Goal: Task Accomplishment & Management: Use online tool/utility

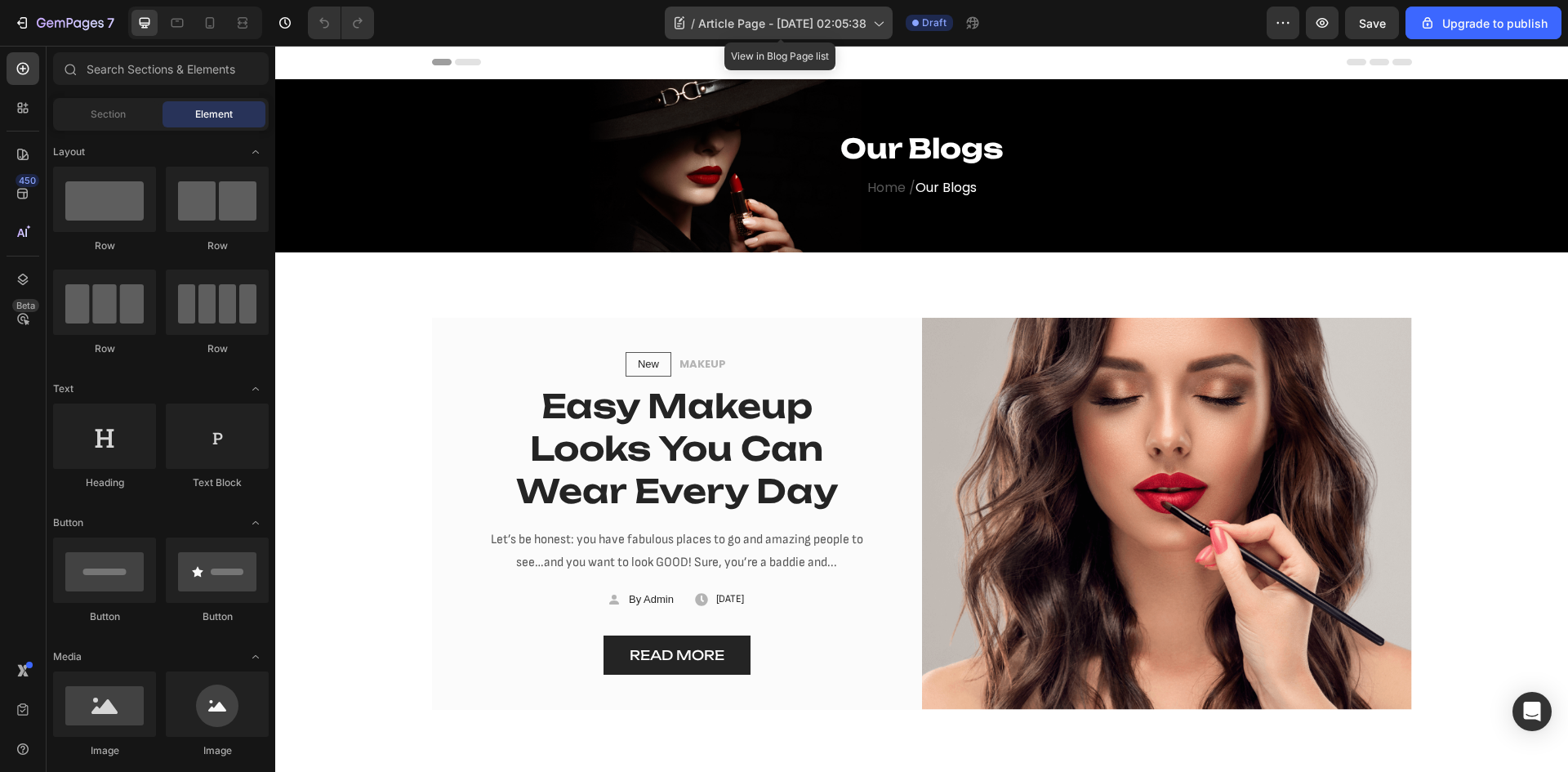
click at [814, 14] on span "Article Page - [DATE] 02:05:38" at bounding box center [782, 23] width 168 height 17
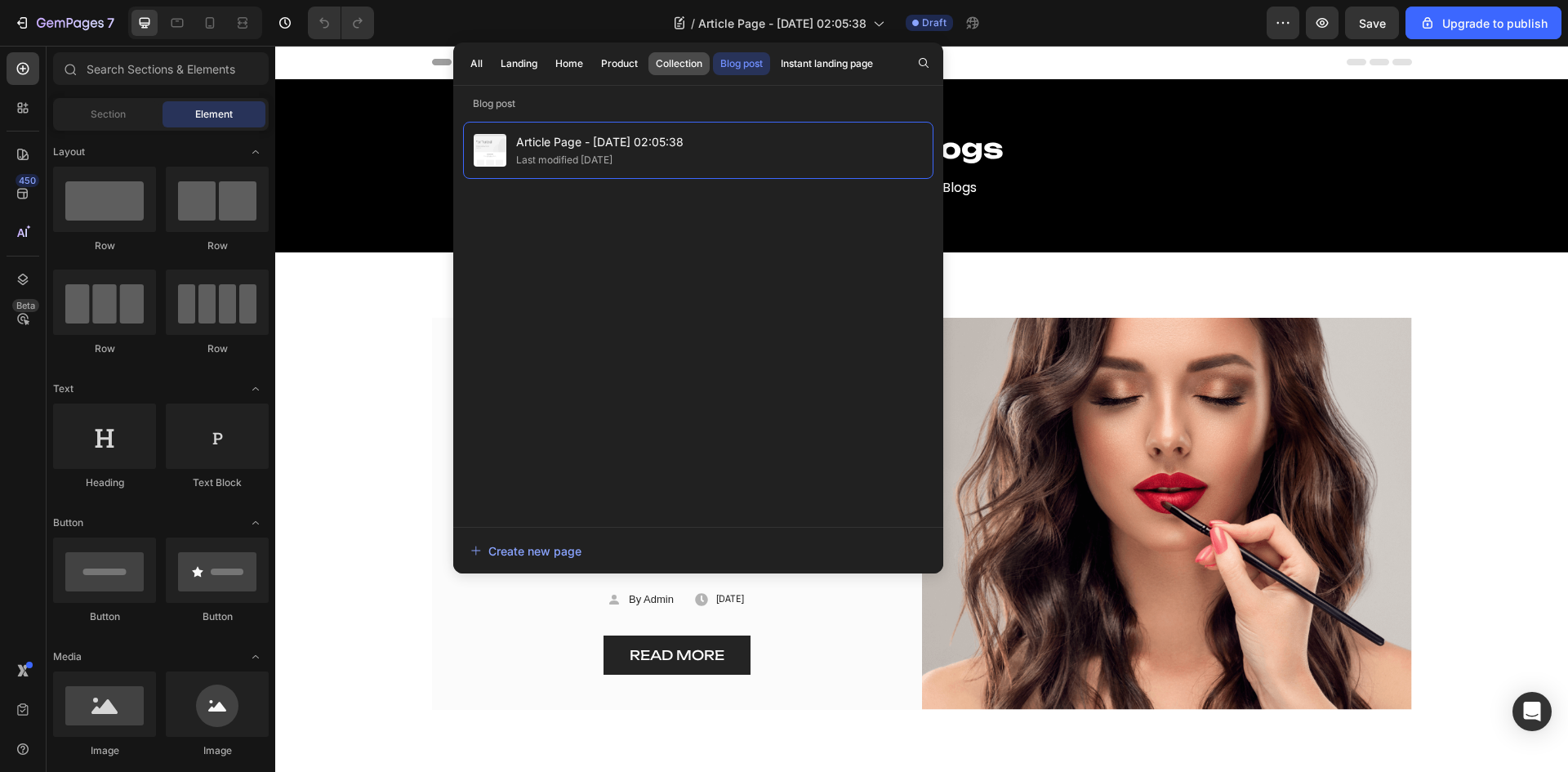
click at [688, 59] on div "Collection" at bounding box center [679, 64] width 47 height 14
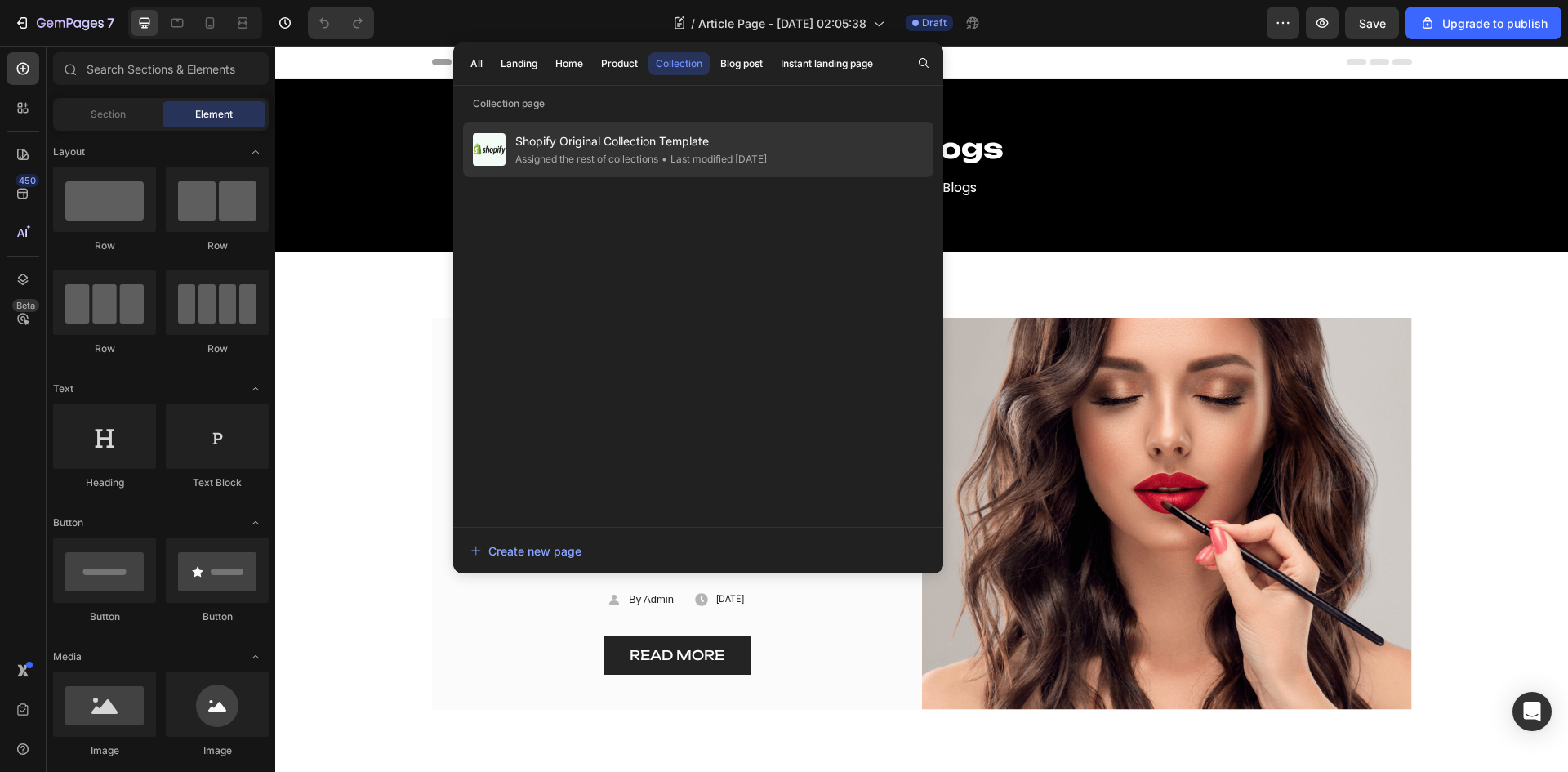
click at [677, 149] on span "Shopify Original Collection Template" at bounding box center [640, 141] width 251 height 20
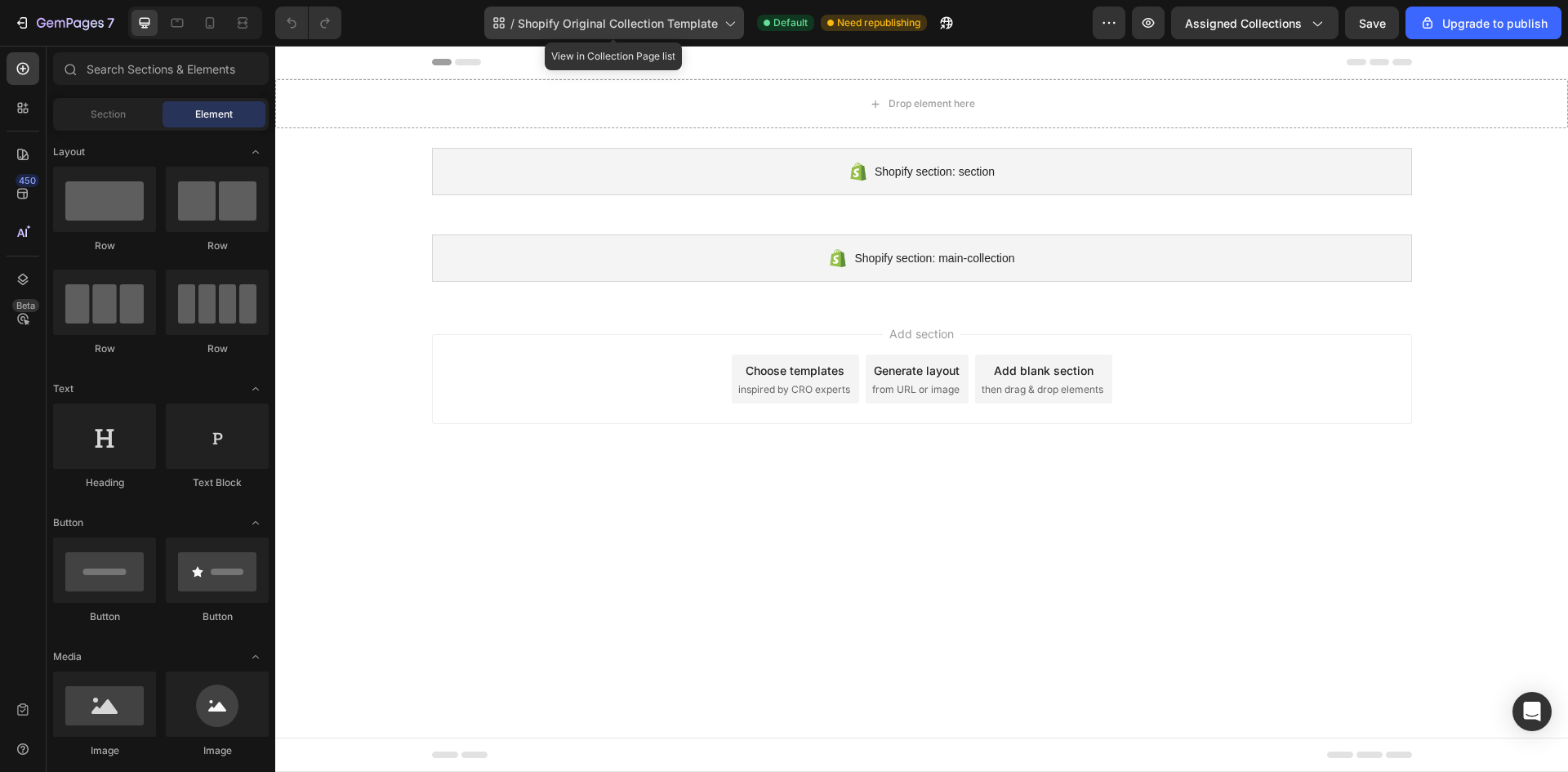
click at [688, 14] on span "Shopify Original Collection Template" at bounding box center [618, 23] width 200 height 17
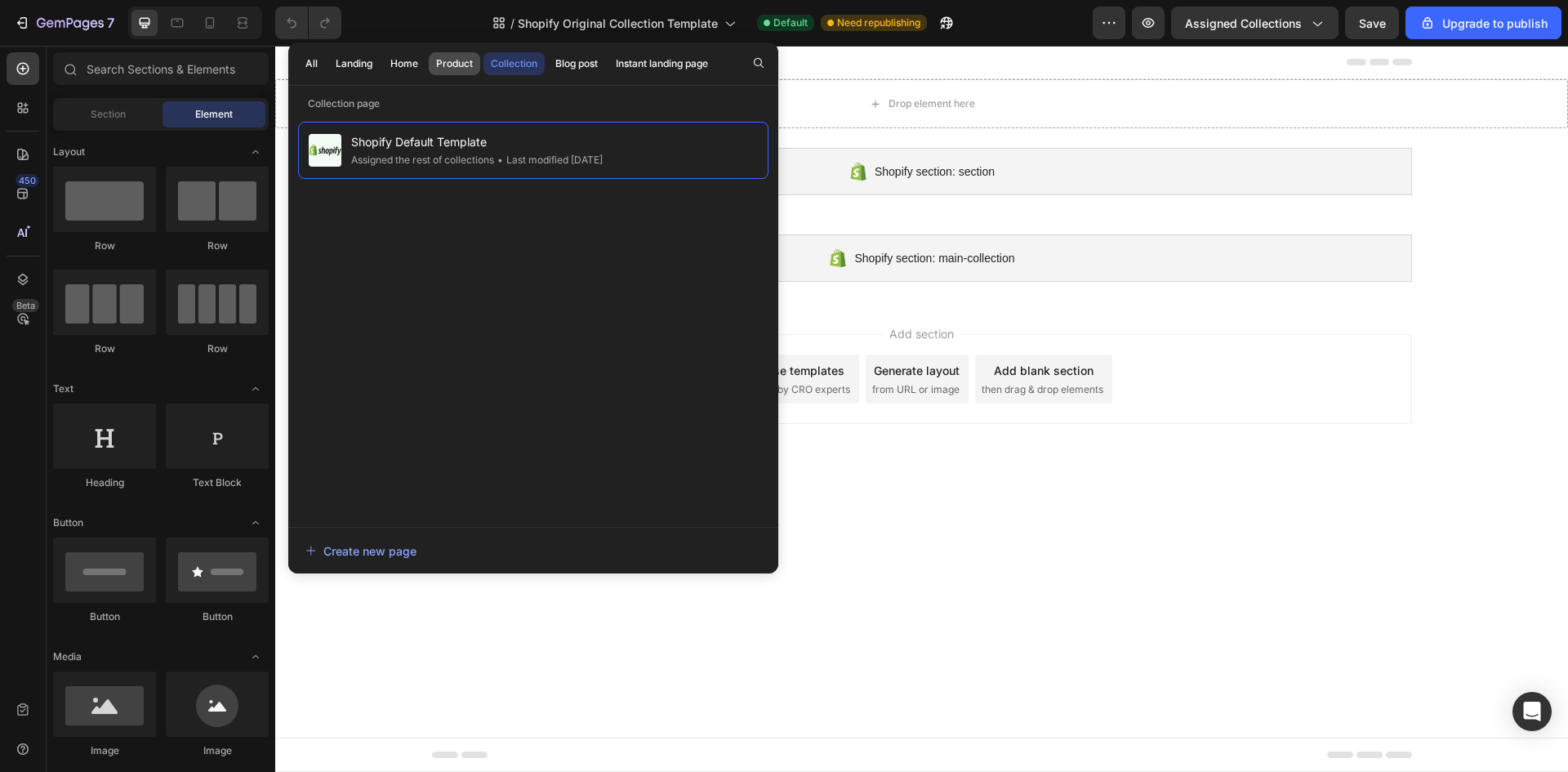
click at [439, 56] on button "Product" at bounding box center [454, 63] width 51 height 23
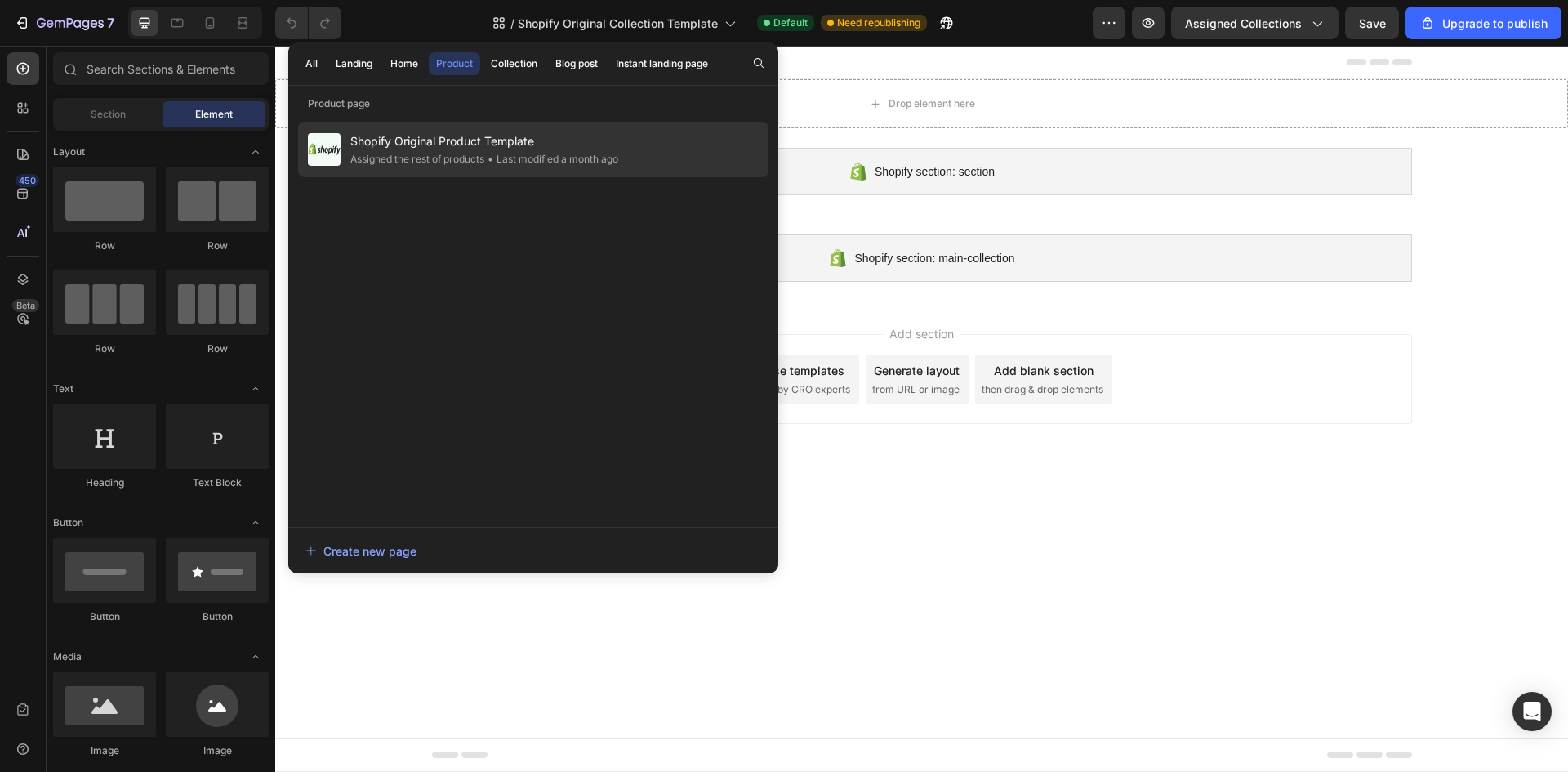
click at [521, 159] on div "• Last modified a month ago" at bounding box center [551, 159] width 134 height 16
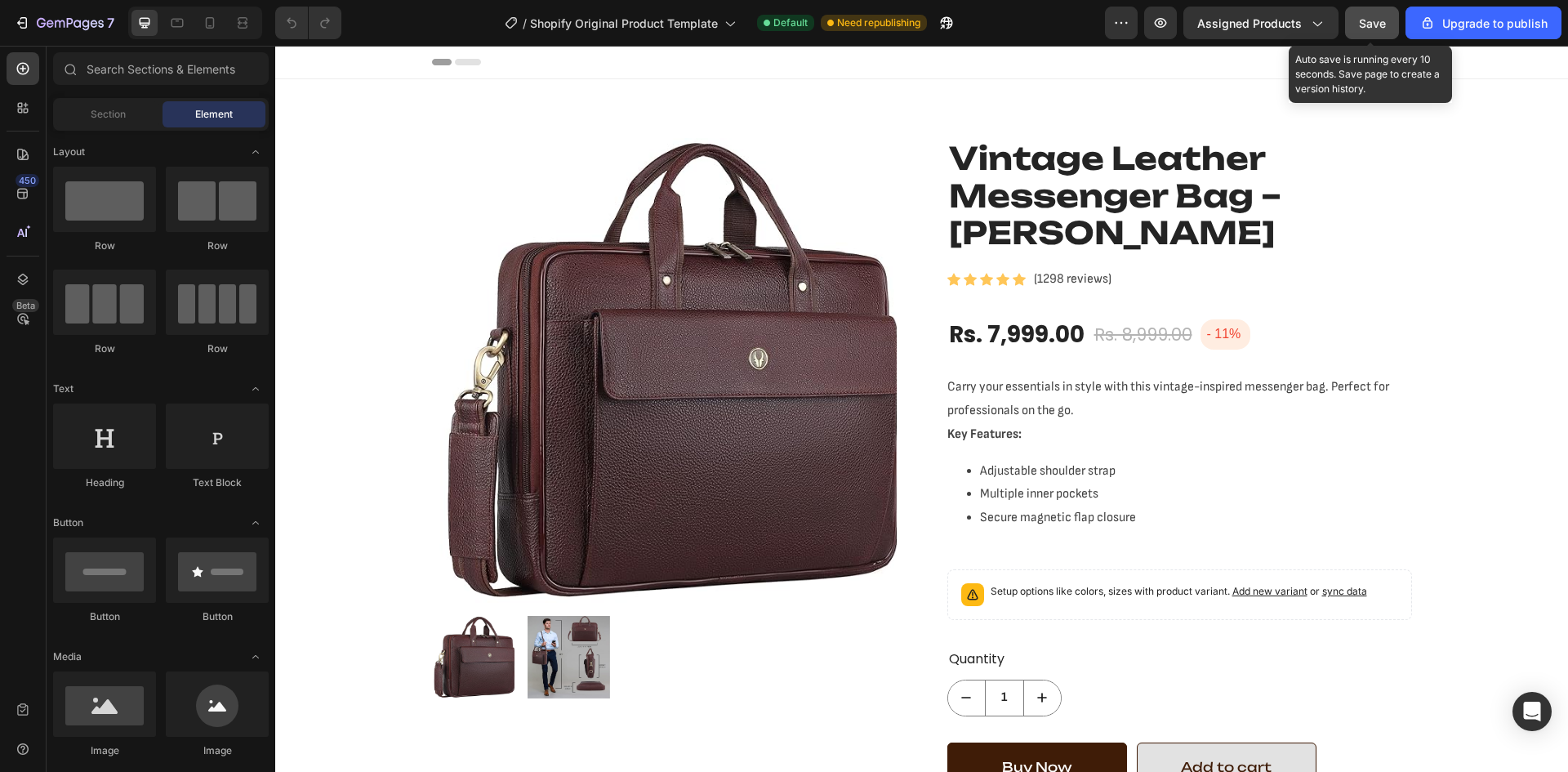
click at [1363, 19] on span "Save" at bounding box center [1373, 23] width 27 height 14
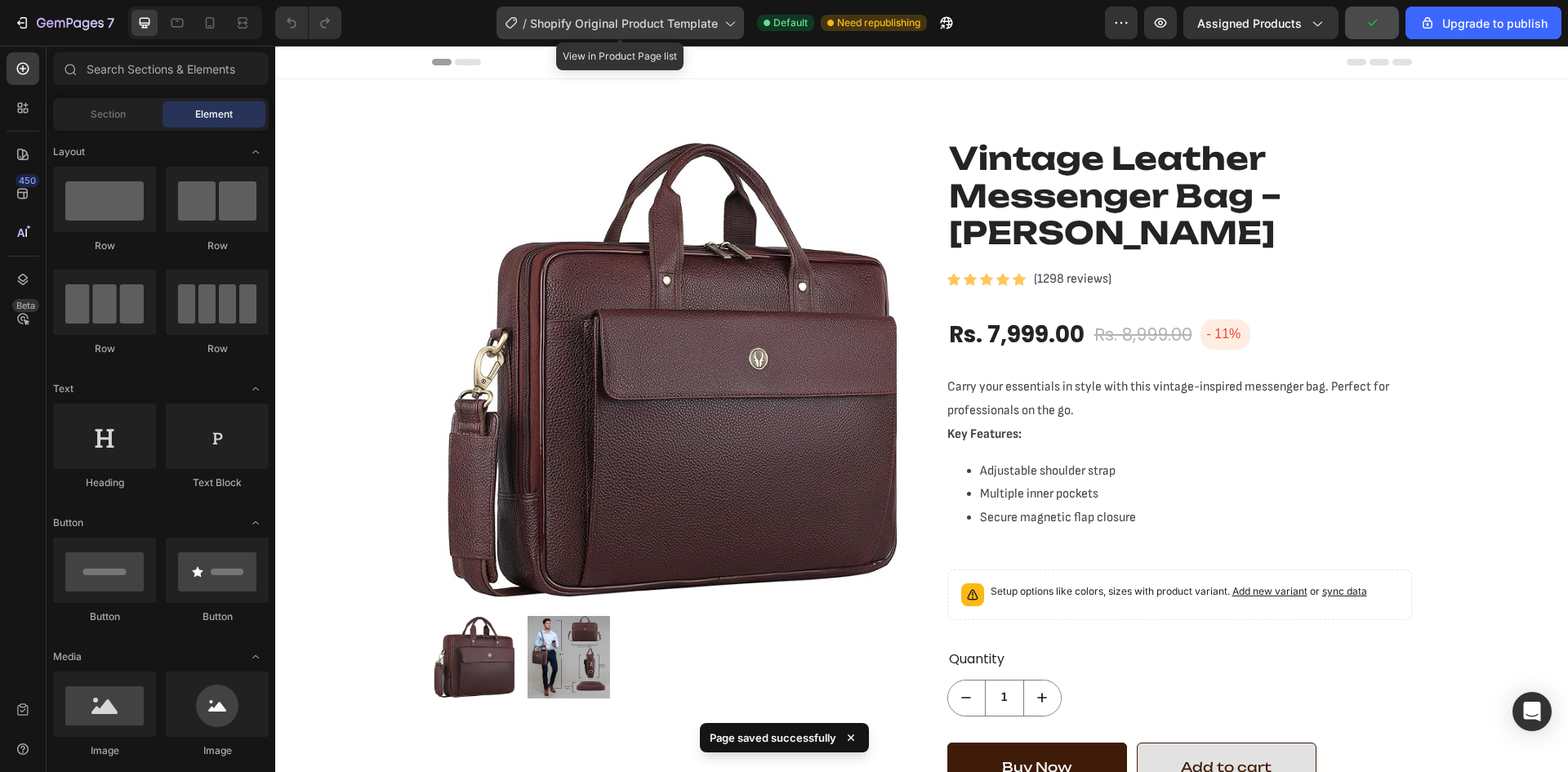
click at [694, 20] on span "Shopify Original Product Template" at bounding box center [624, 23] width 188 height 17
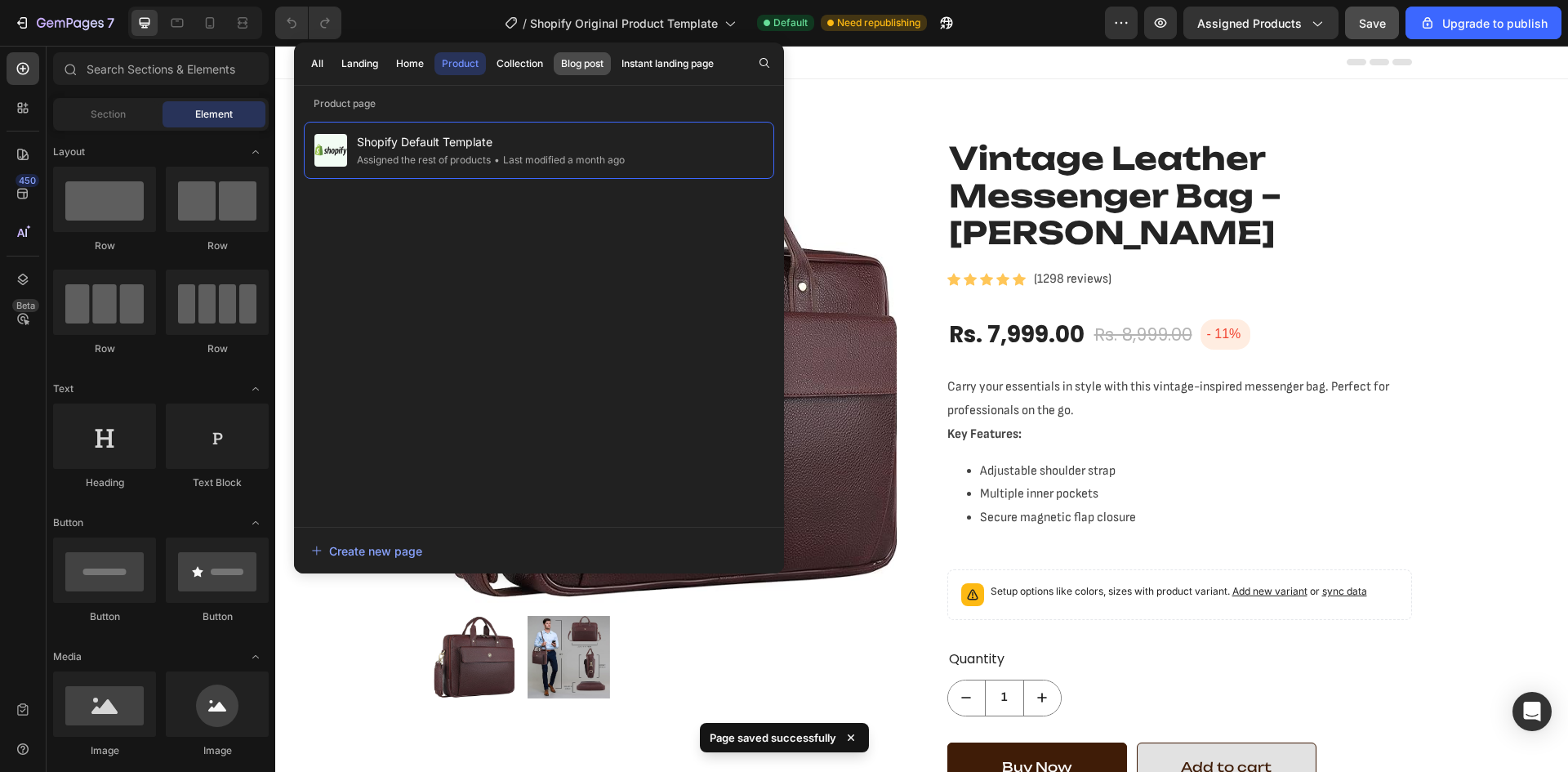
click at [577, 60] on div "Blog post" at bounding box center [582, 64] width 42 height 14
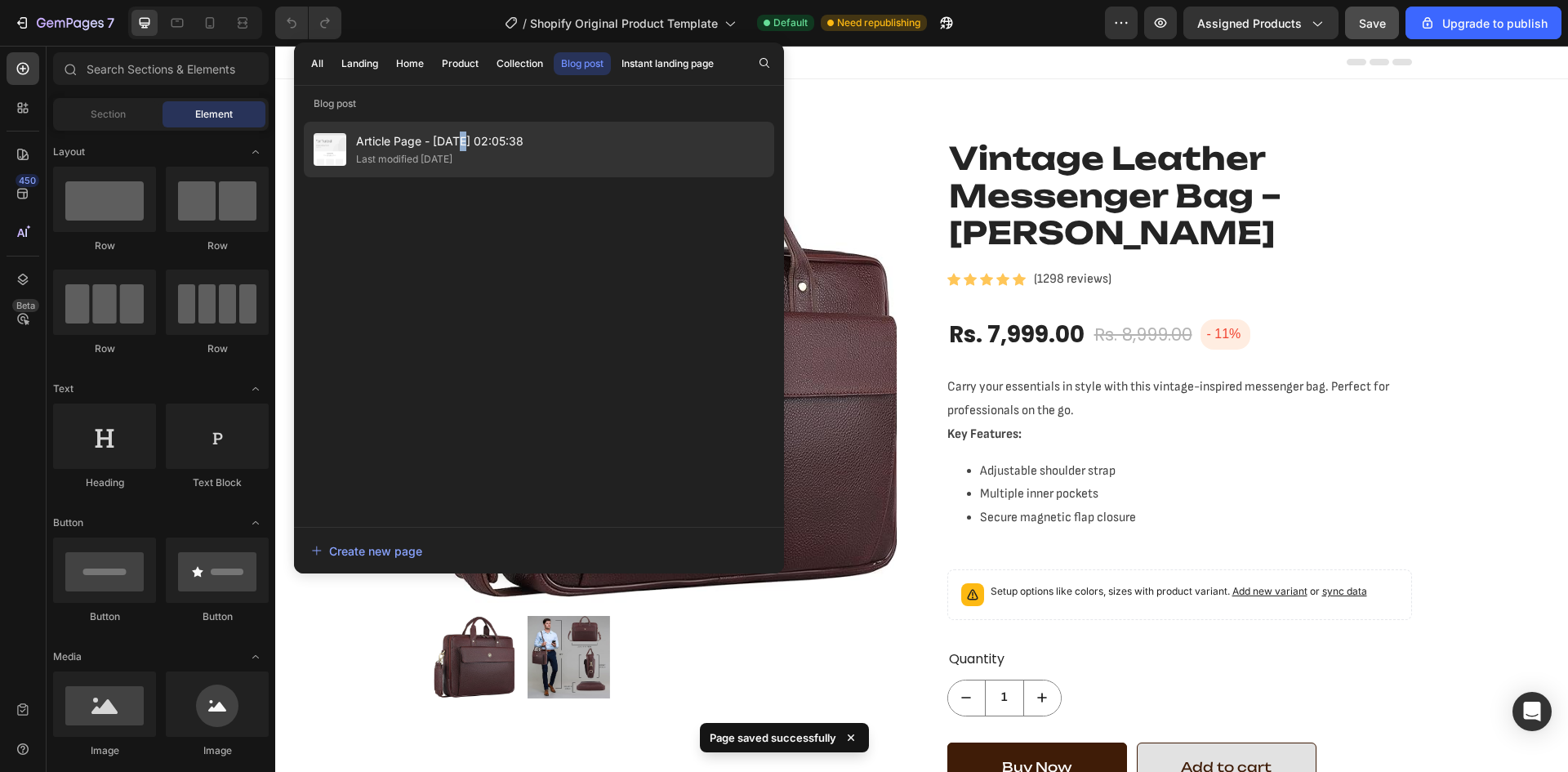
click at [461, 143] on span "Article Page - [DATE] 02:05:38" at bounding box center [440, 141] width 168 height 20
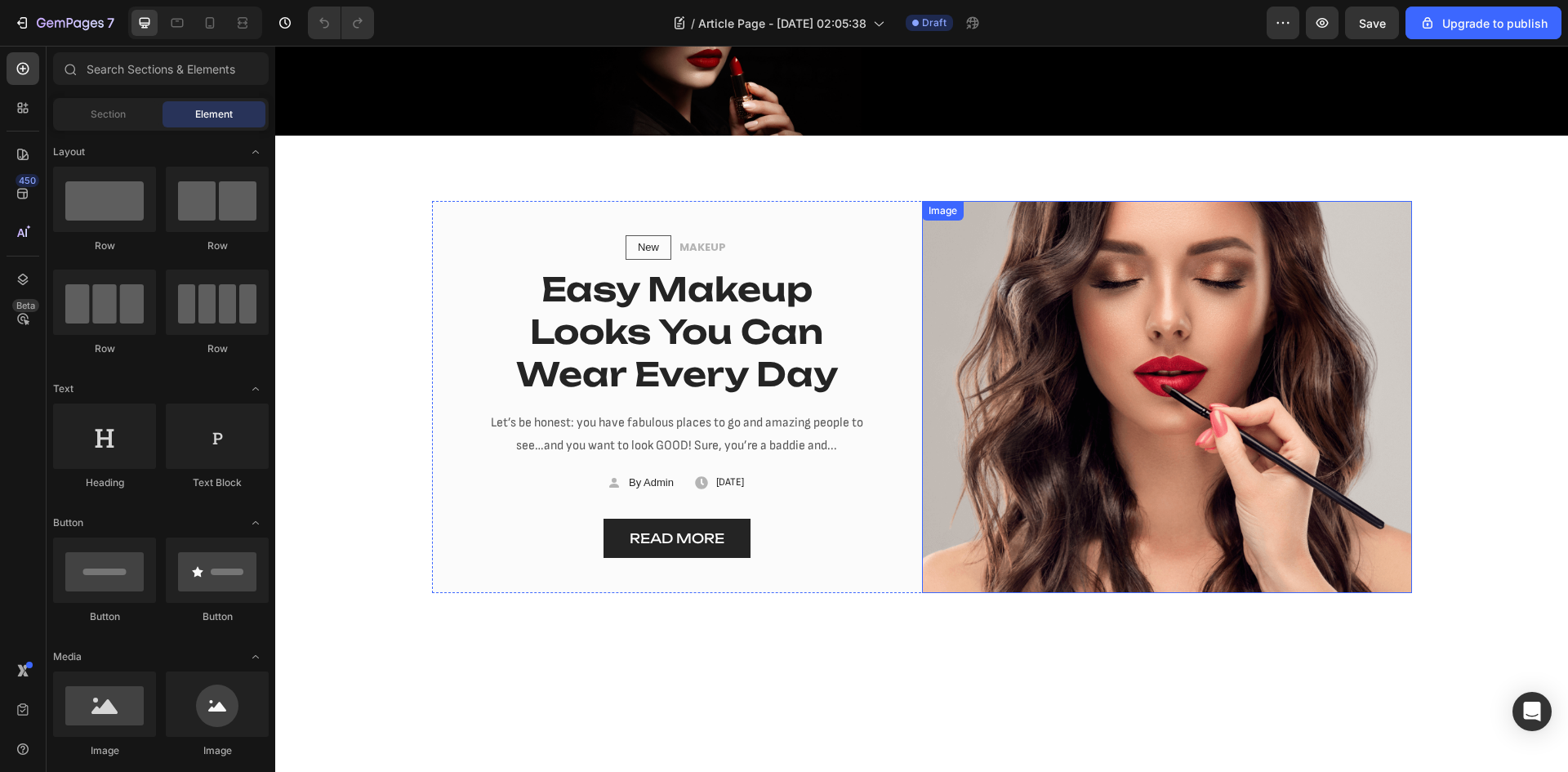
scroll to position [82, 0]
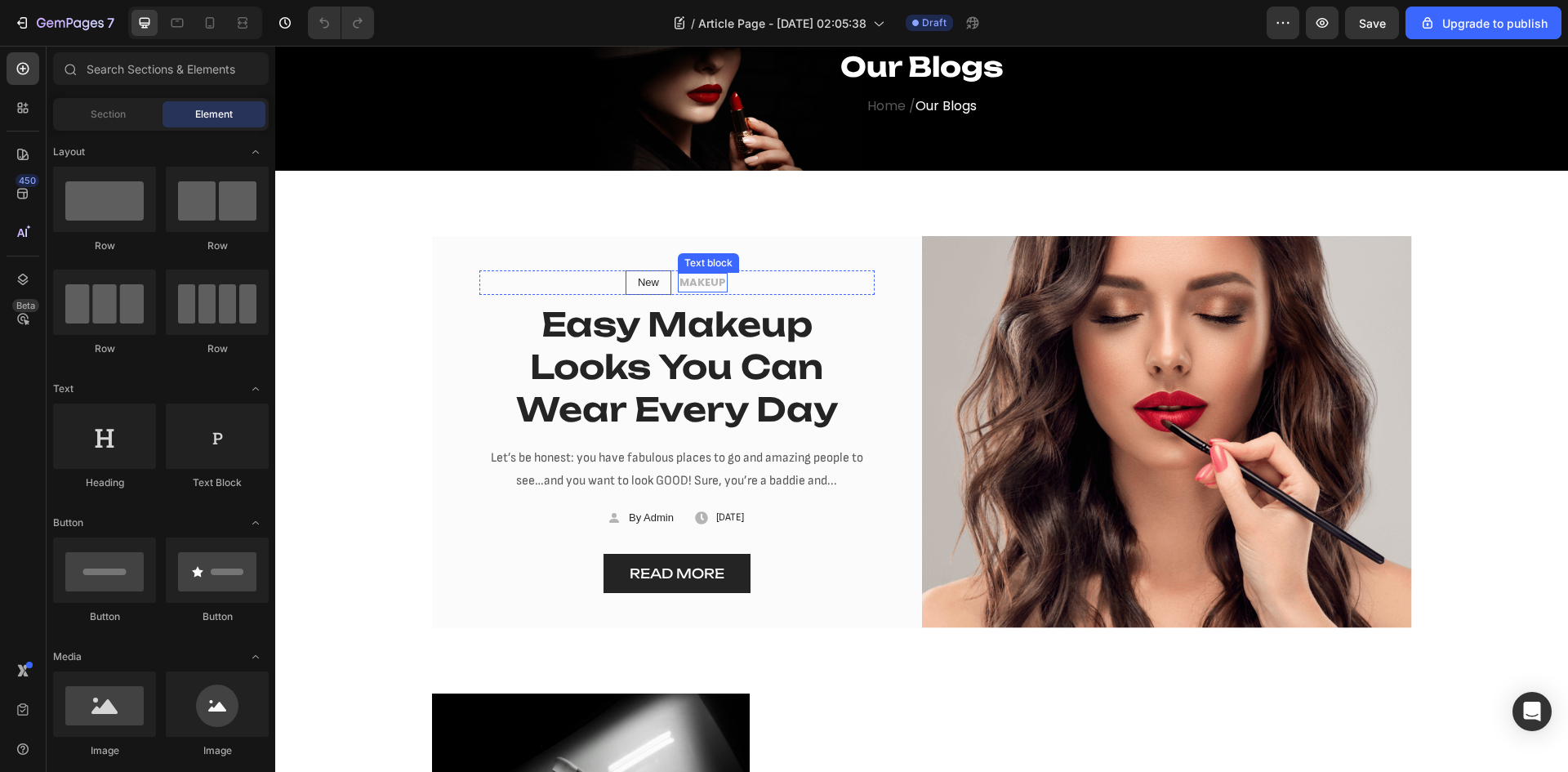
click at [680, 279] on p "MAKEUP" at bounding box center [702, 283] width 47 height 16
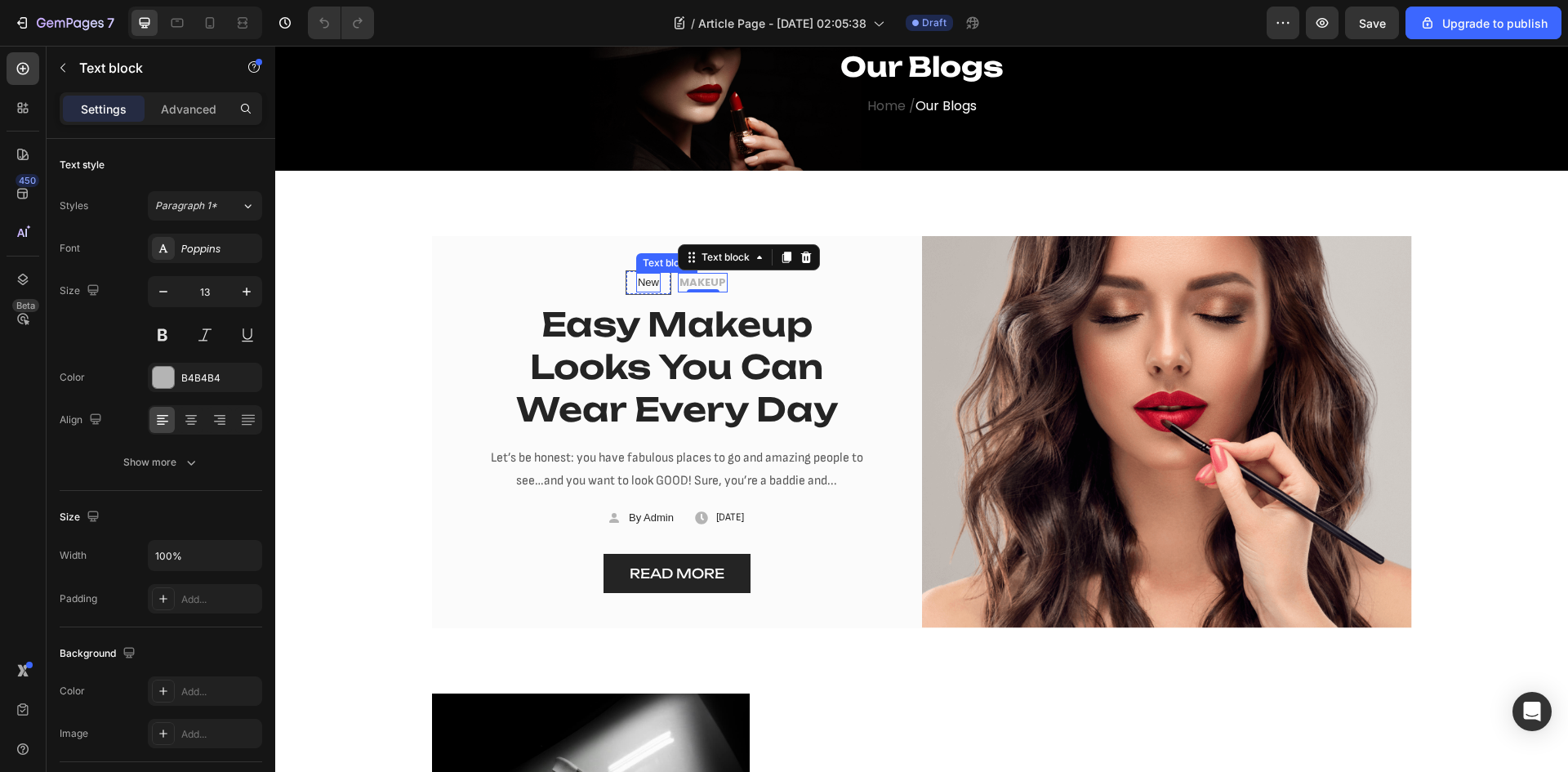
click at [638, 280] on p "New" at bounding box center [648, 283] width 22 height 16
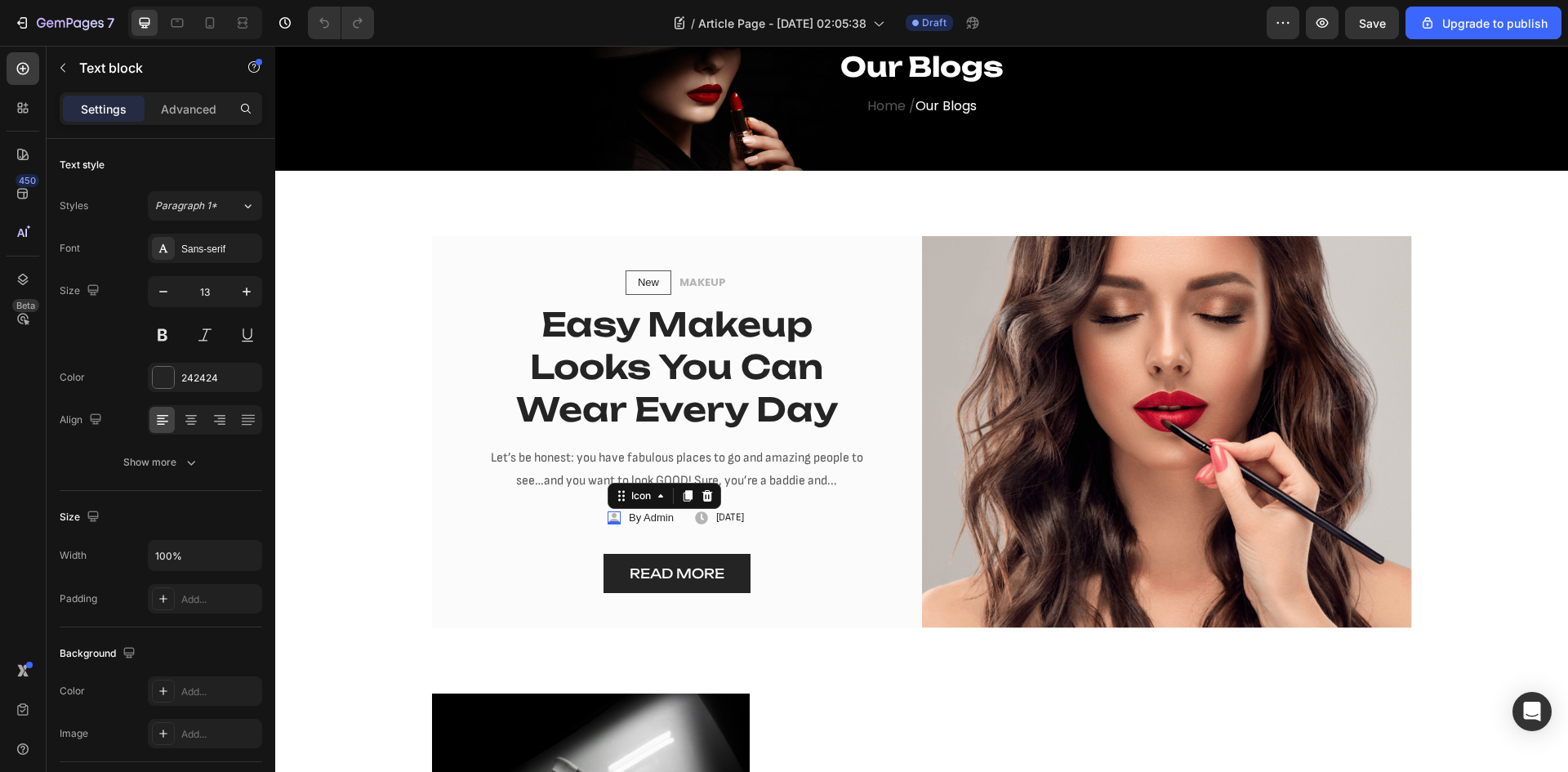
click at [608, 521] on div "Icon 0" at bounding box center [614, 518] width 14 height 14
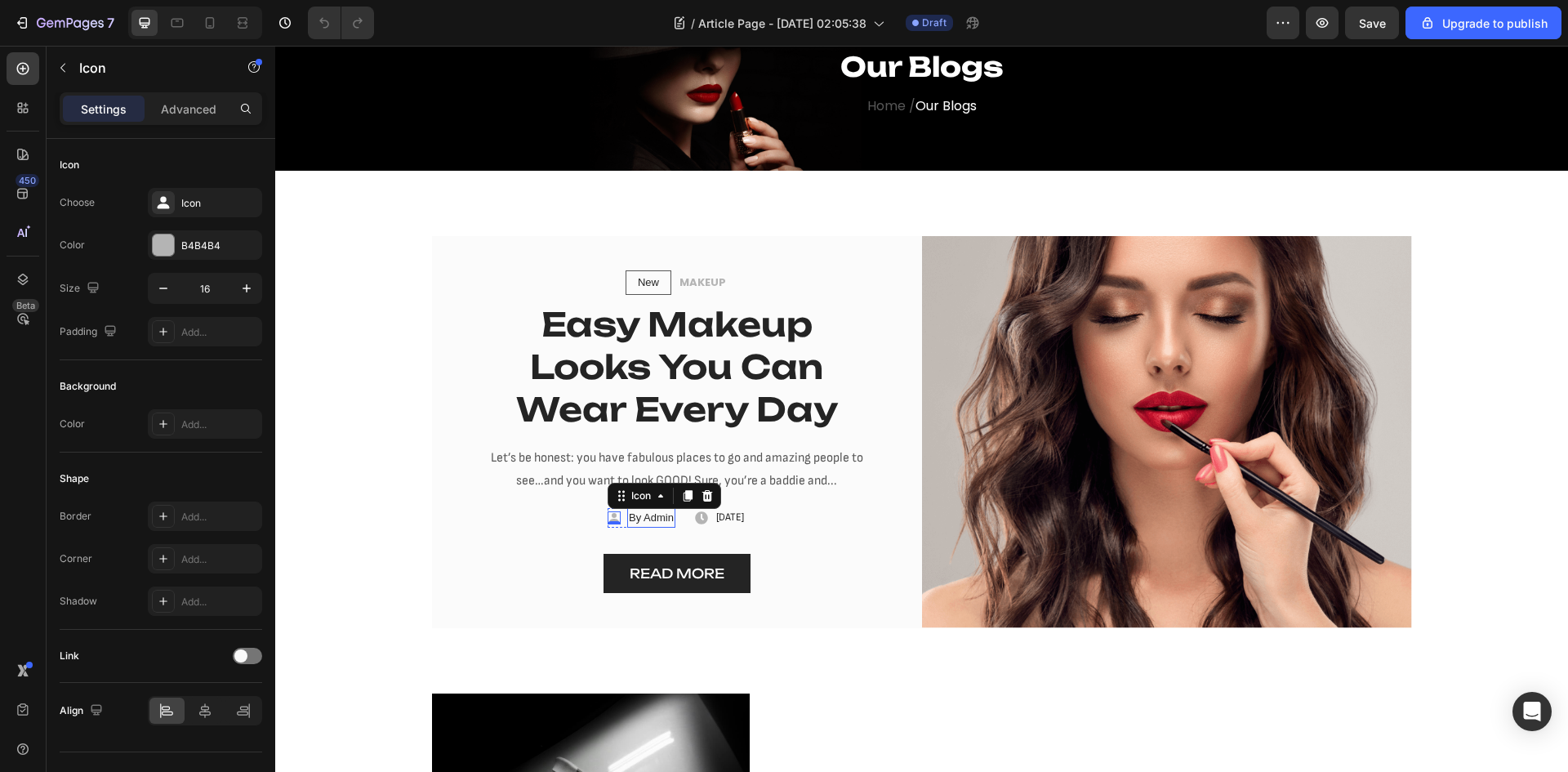
click at [629, 514] on p "By Admin" at bounding box center [651, 518] width 45 height 16
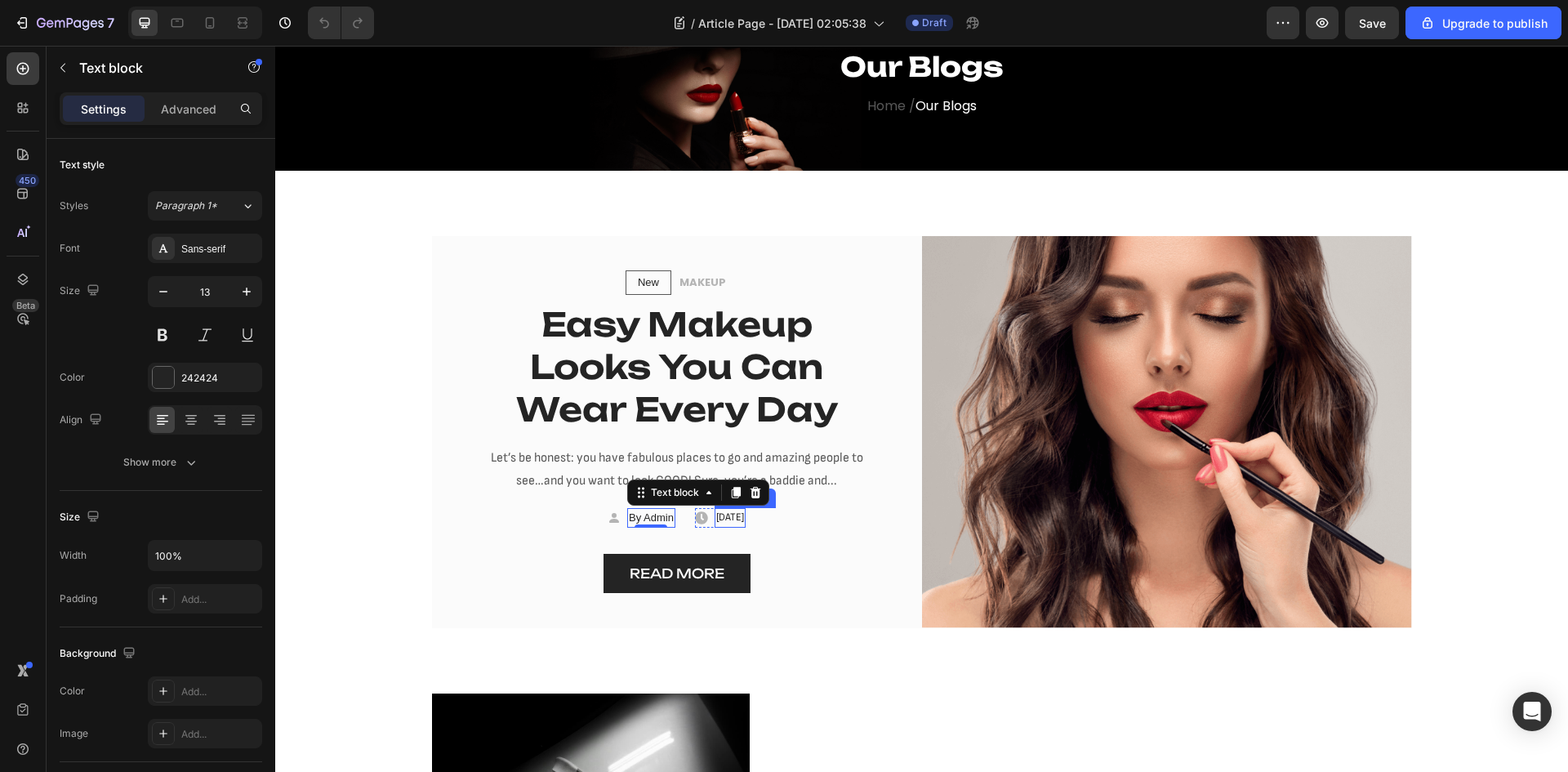
click at [716, 513] on p "[DATE]" at bounding box center [730, 518] width 28 height 16
click at [837, 493] on icon at bounding box center [842, 492] width 11 height 12
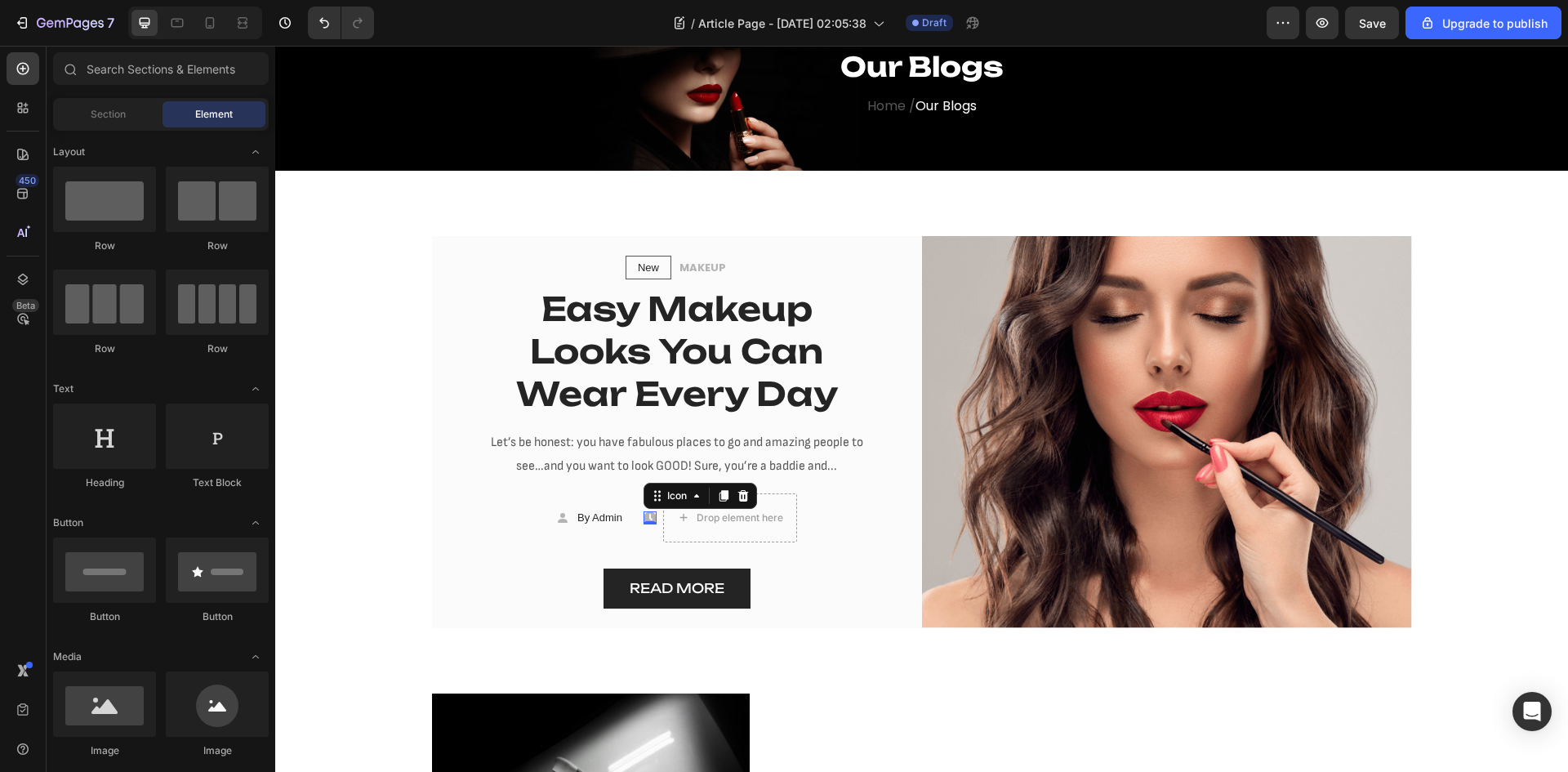
click at [644, 517] on div "Icon 0" at bounding box center [650, 518] width 14 height 14
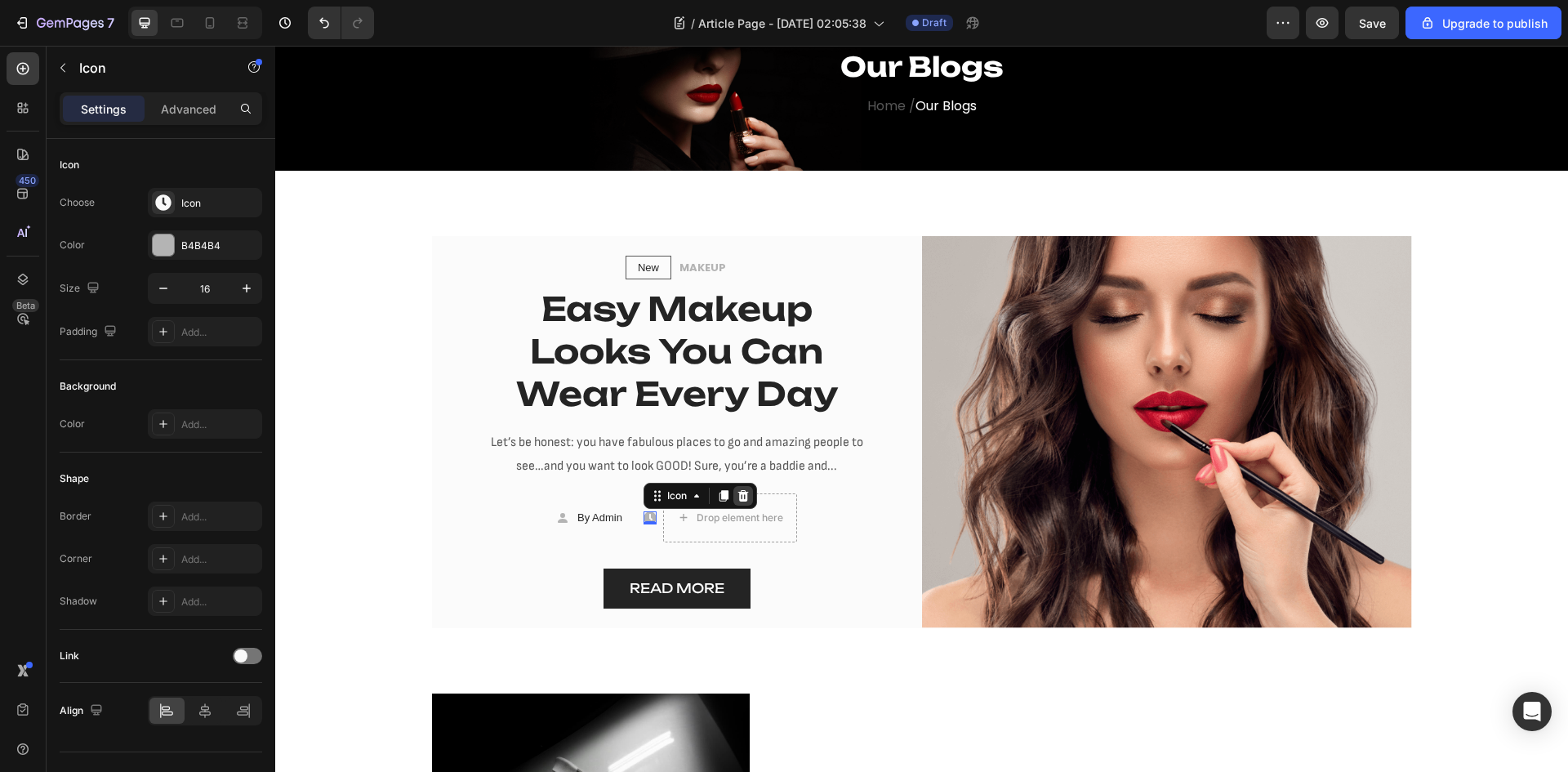
click at [737, 493] on icon at bounding box center [743, 495] width 14 height 14
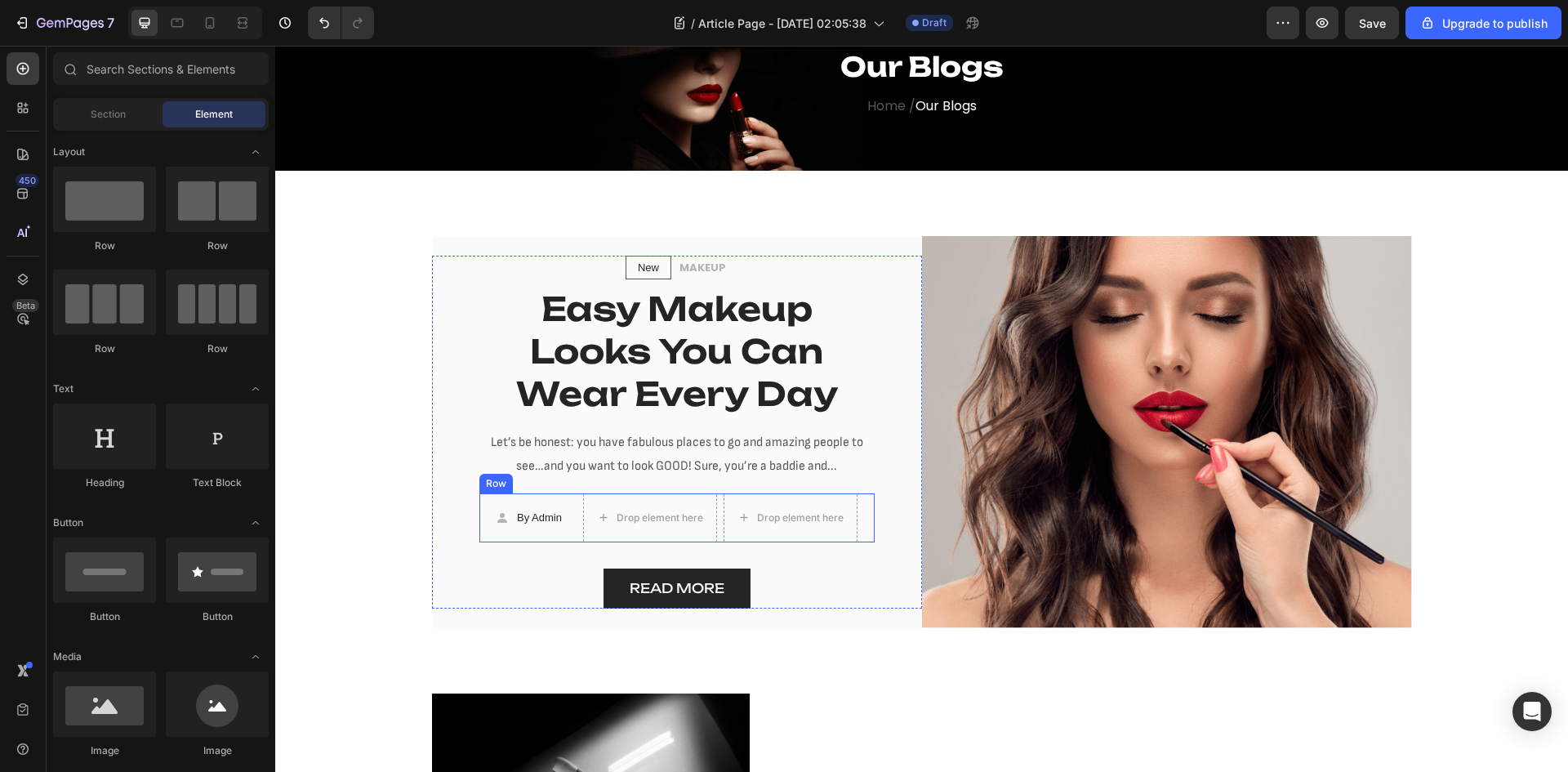
click at [856, 513] on div "Icon By Admin Text block Row Drop element here Drop element here Row Row" at bounding box center [676, 518] width 395 height 49
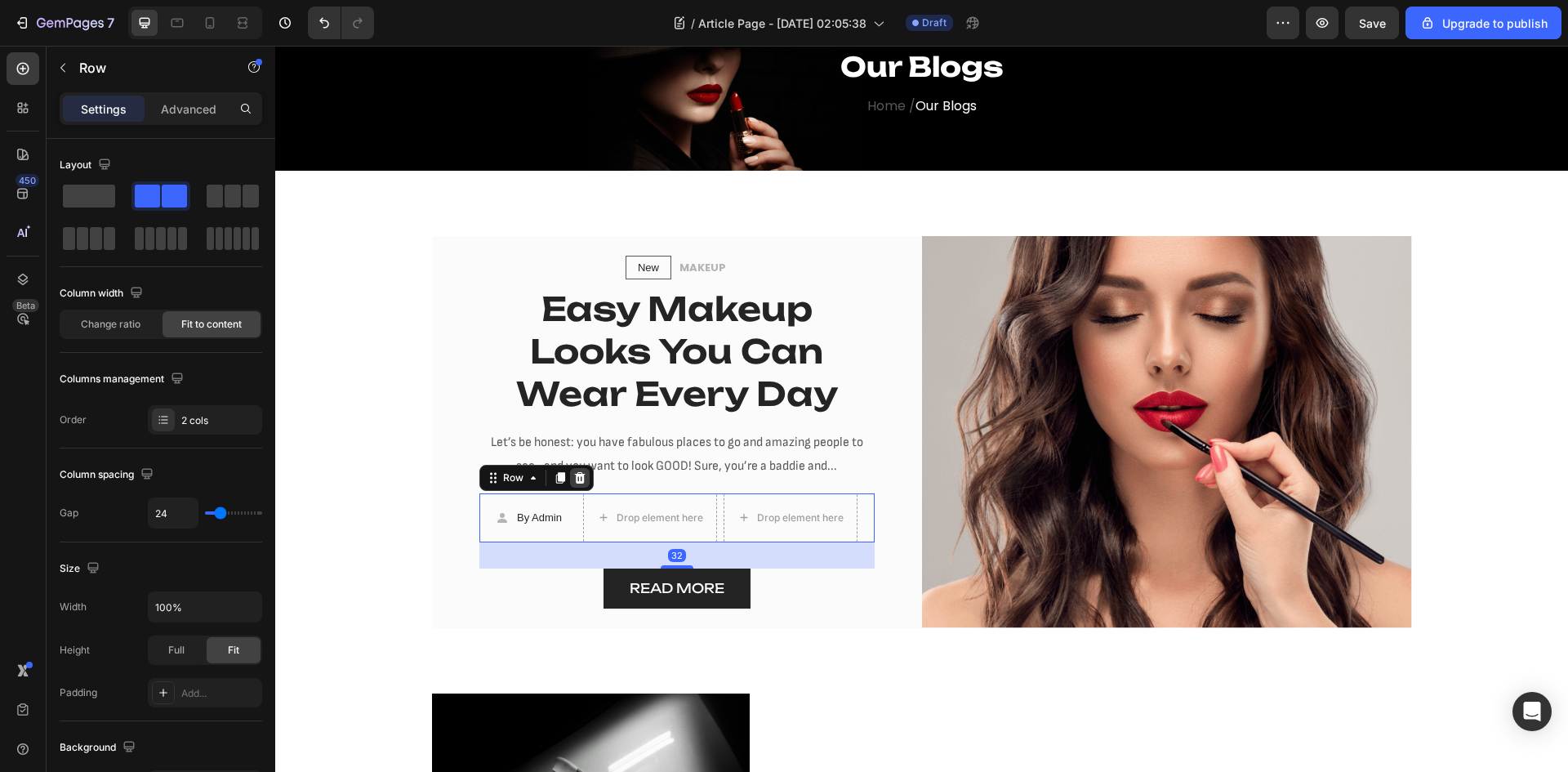
click at [580, 473] on div at bounding box center [580, 478] width 20 height 20
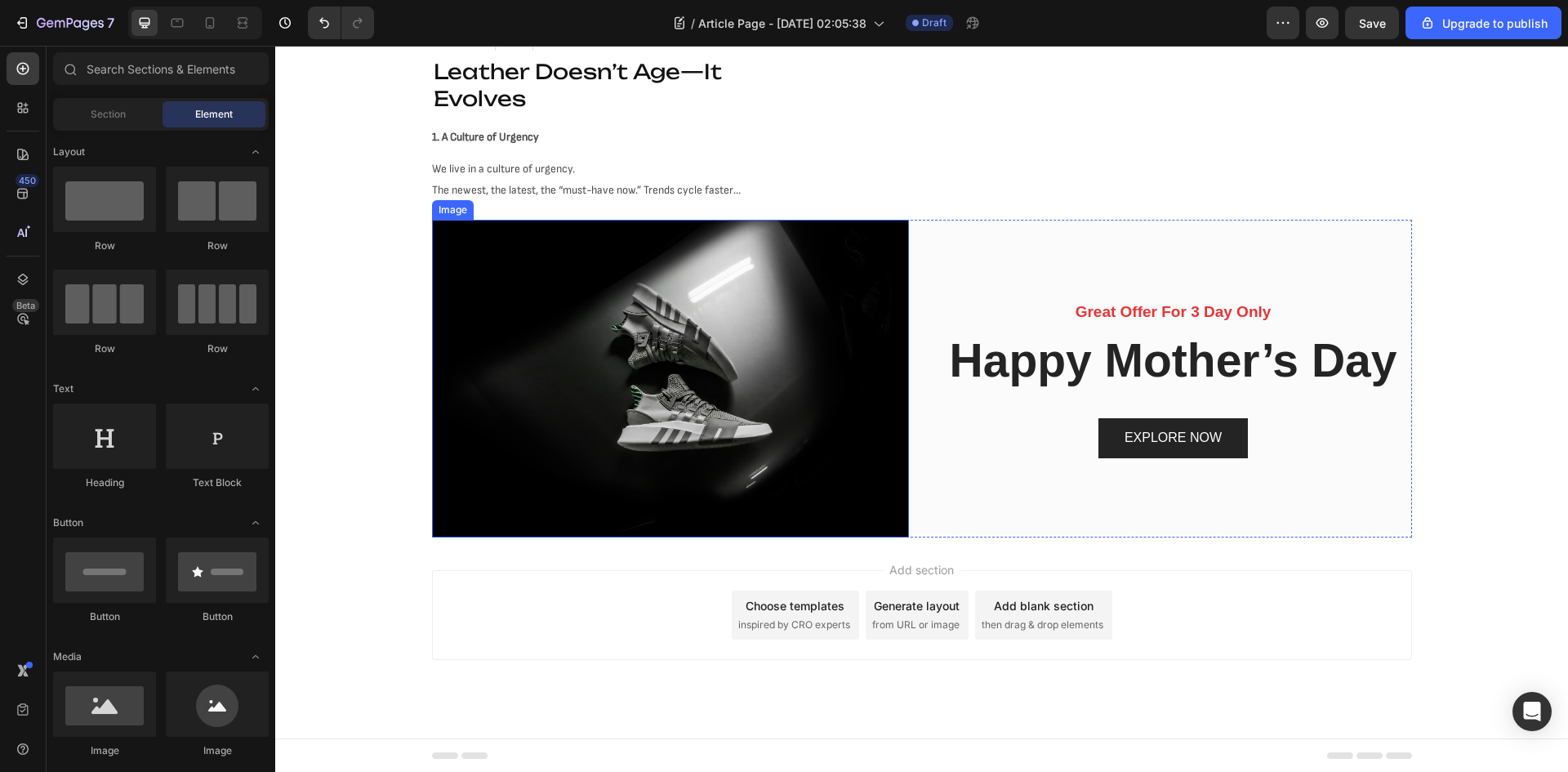
scroll to position [1067, 0]
